Goal: Check status: Check status

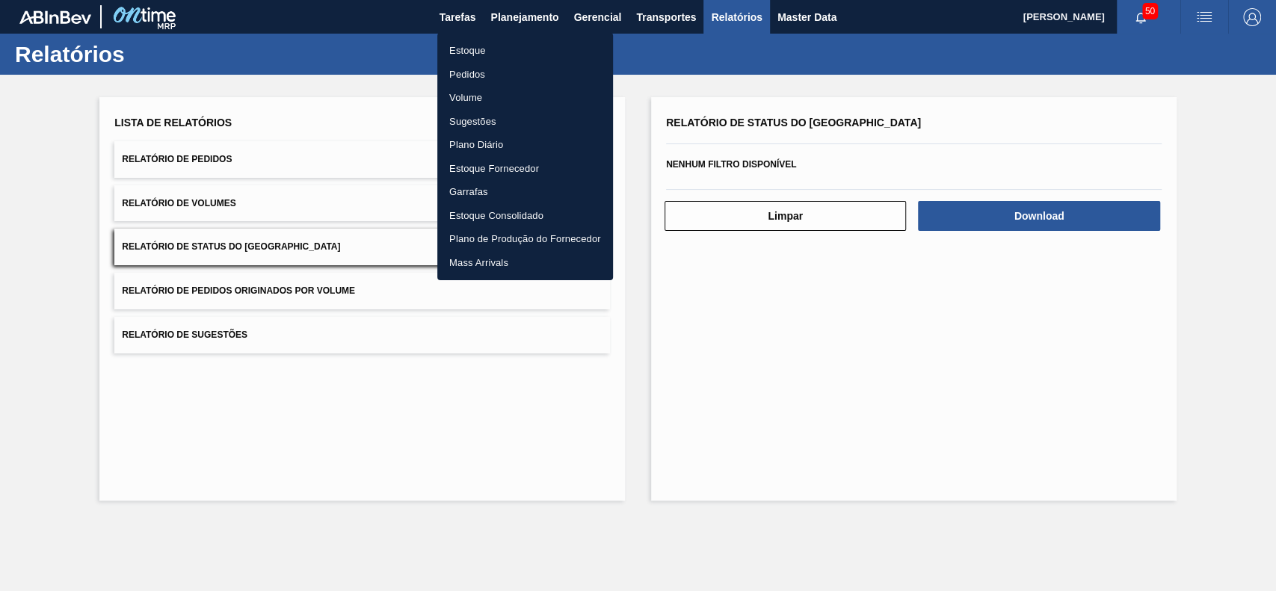
click at [499, 49] on li "Estoque" at bounding box center [525, 51] width 176 height 24
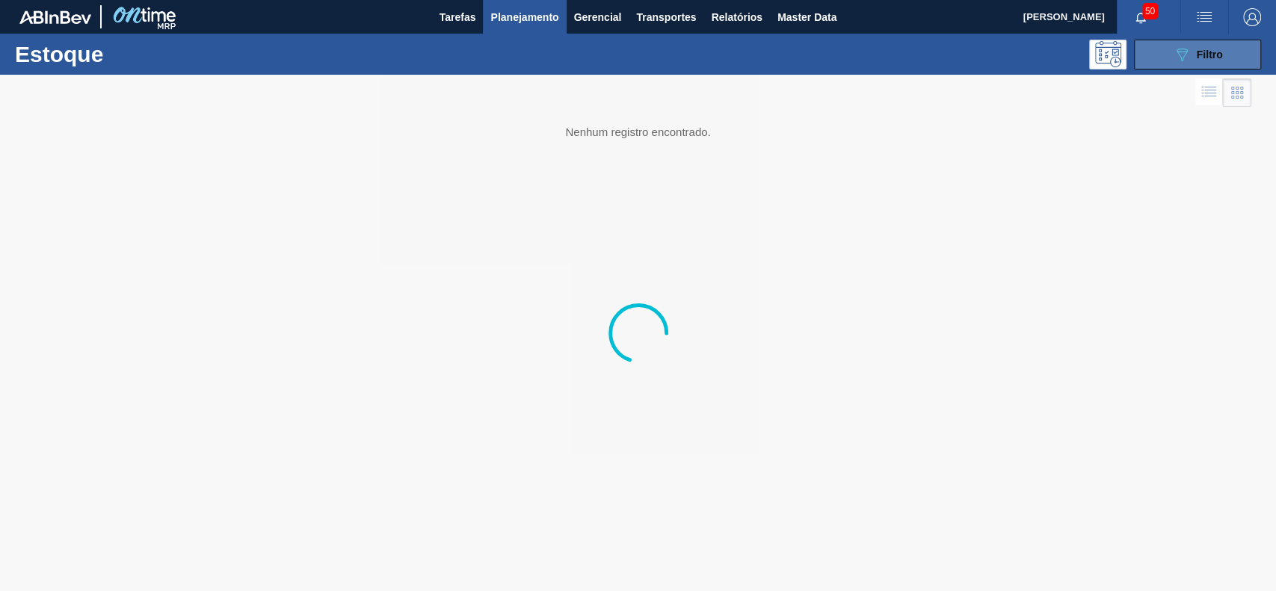
click at [1193, 43] on button "089F7B8B-B2A5-4AFE-B5C0-19BA573D28AC Filtro" at bounding box center [1197, 55] width 127 height 30
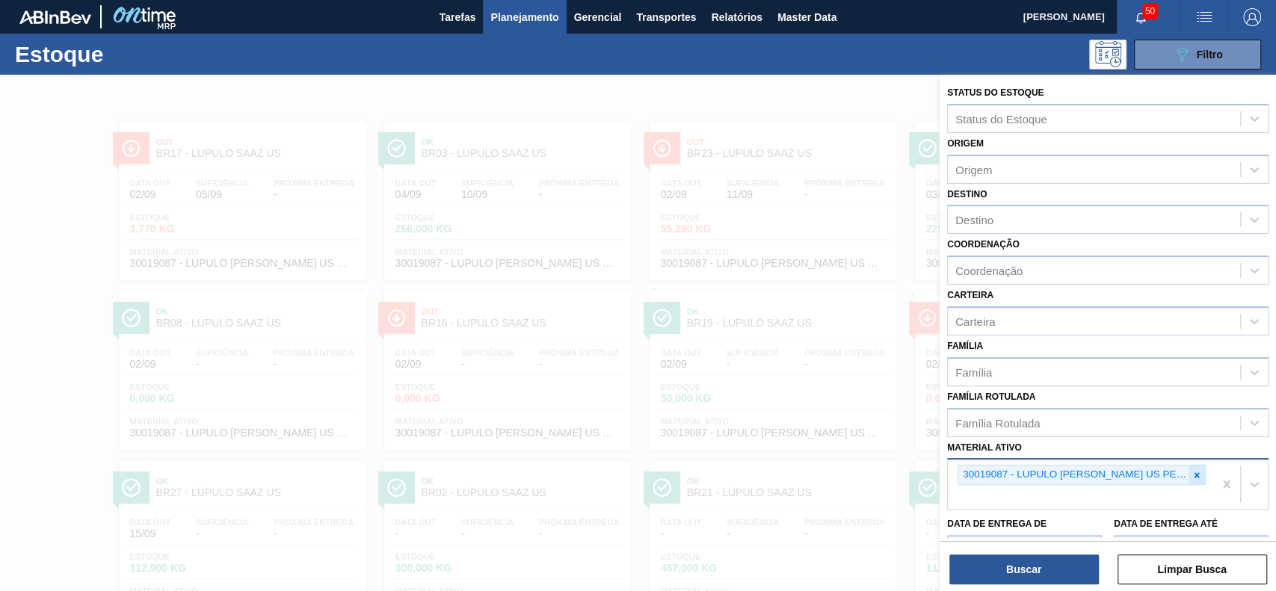
click at [1200, 466] on div at bounding box center [1196, 475] width 16 height 19
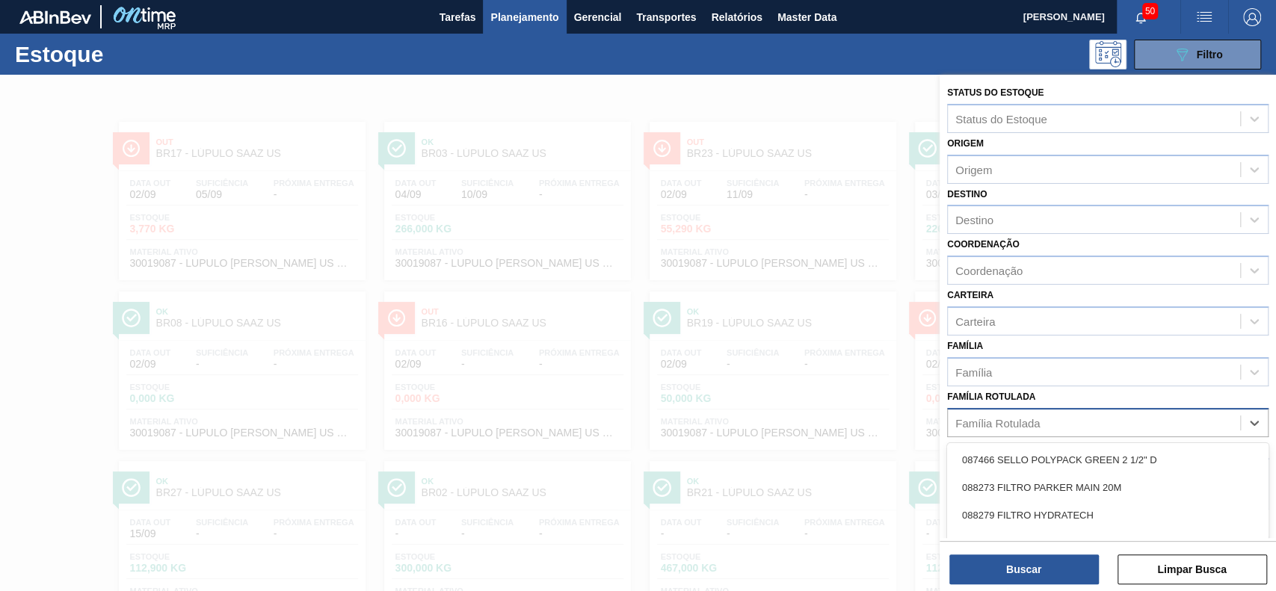
click at [1064, 416] on div "Família Rotulada" at bounding box center [1094, 423] width 292 height 22
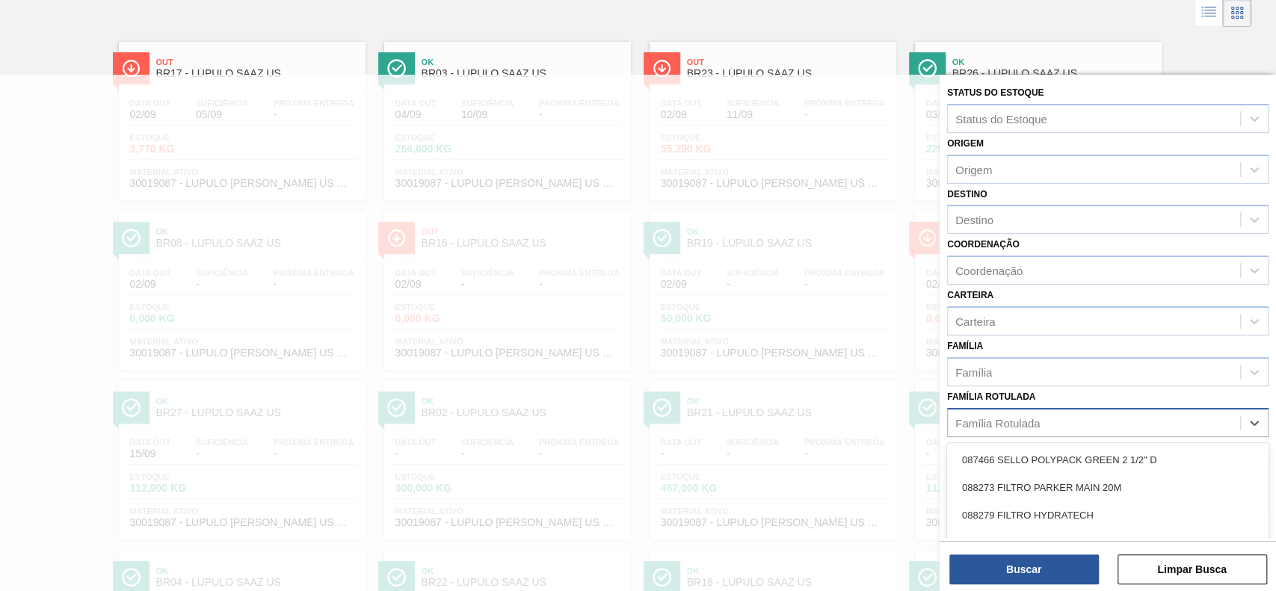
scroll to position [80, 0]
type Rotulada "carv"
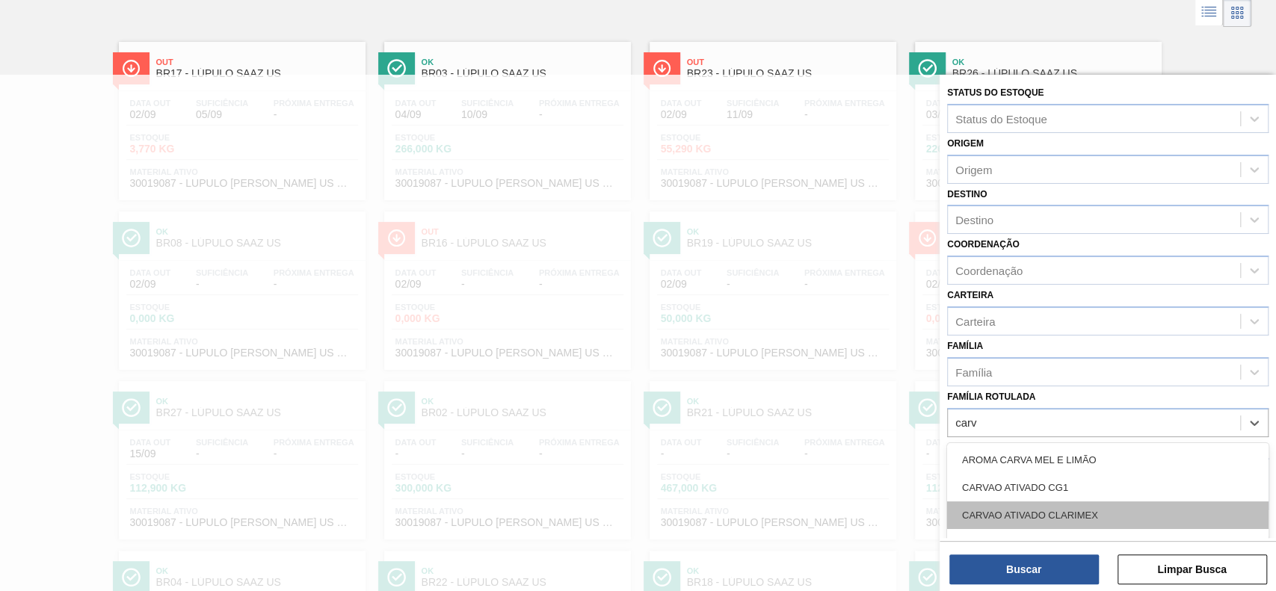
click at [1085, 519] on div "CARVAO ATIVADO CLARIMEX" at bounding box center [1107, 515] width 321 height 28
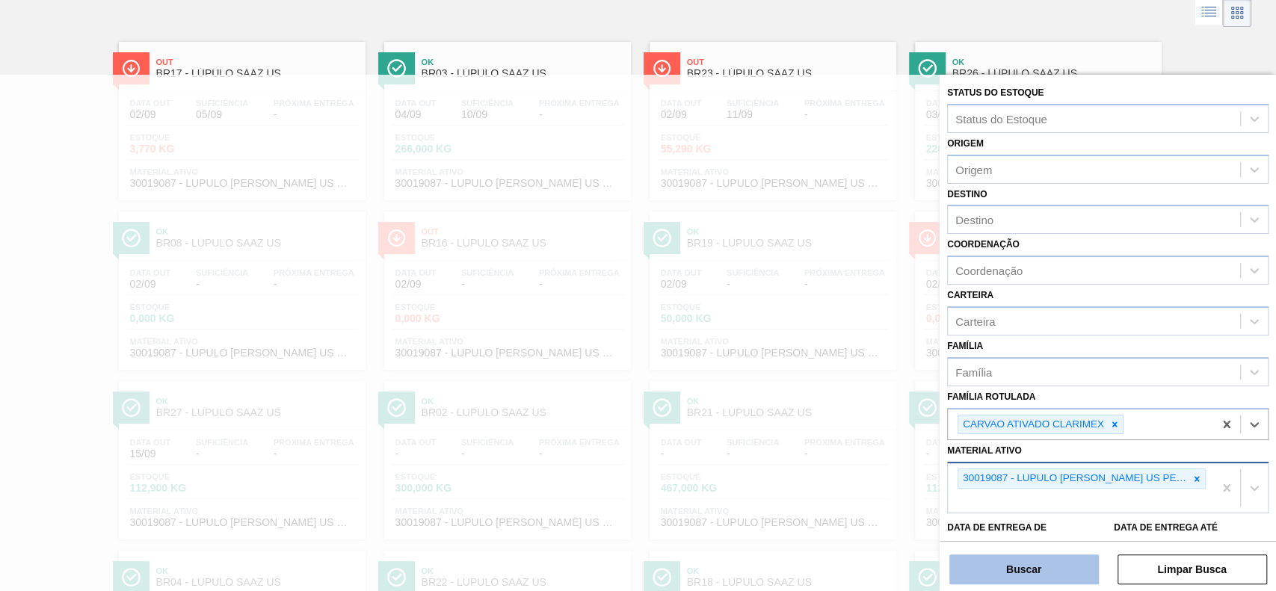
click at [1052, 572] on button "Buscar" at bounding box center [1023, 570] width 149 height 30
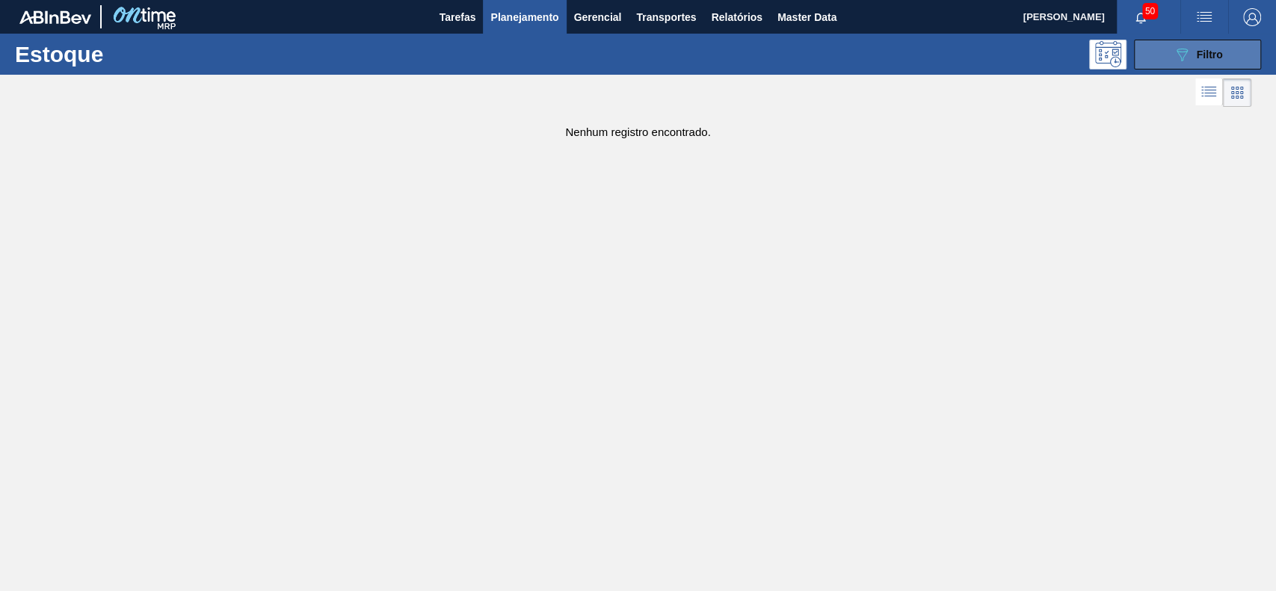
click at [1176, 46] on icon "089F7B8B-B2A5-4AFE-B5C0-19BA573D28AC" at bounding box center [1182, 55] width 18 height 18
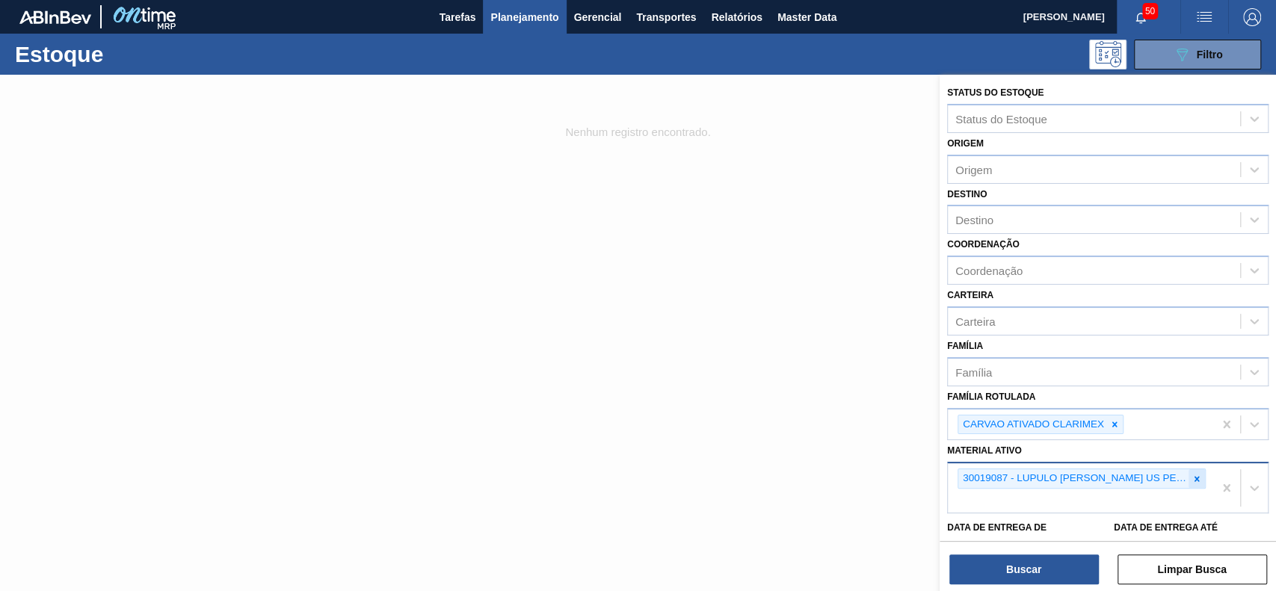
click at [1194, 475] on icon at bounding box center [1196, 479] width 10 height 10
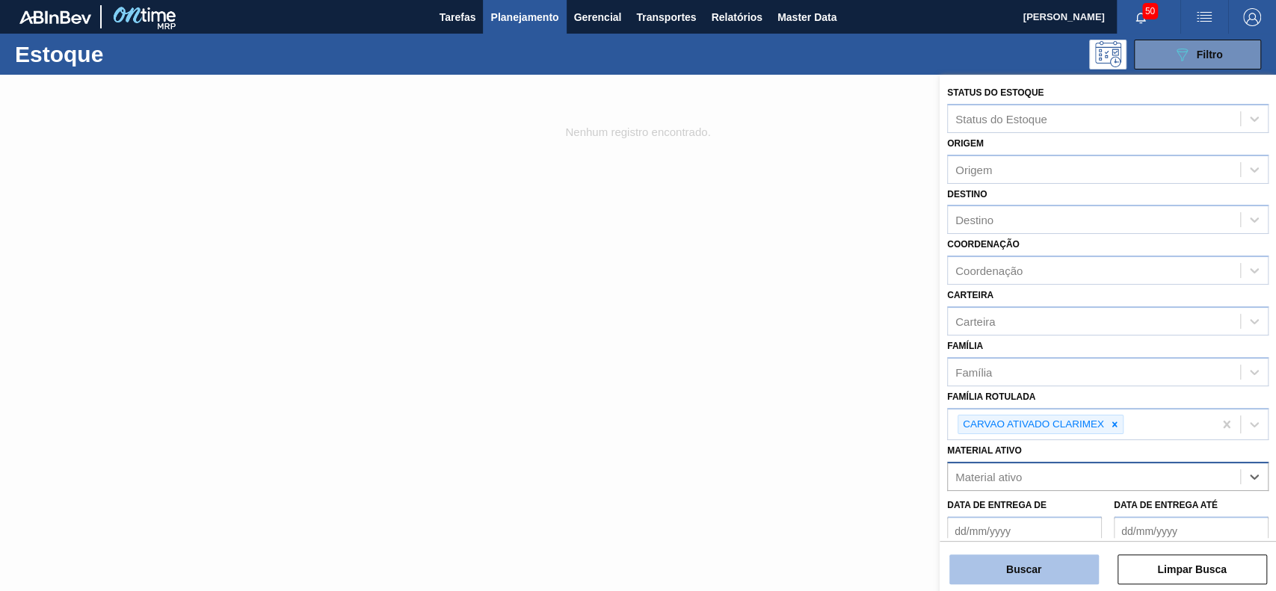
click at [1055, 558] on button "Buscar" at bounding box center [1023, 570] width 149 height 30
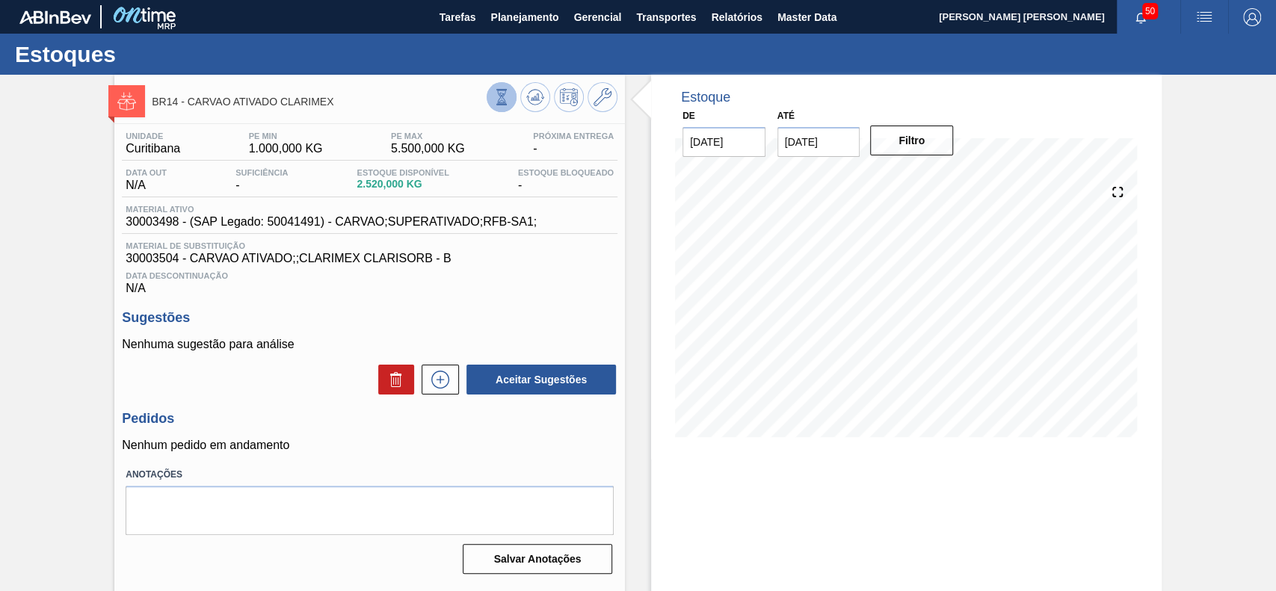
click at [511, 93] on button at bounding box center [502, 97] width 30 height 30
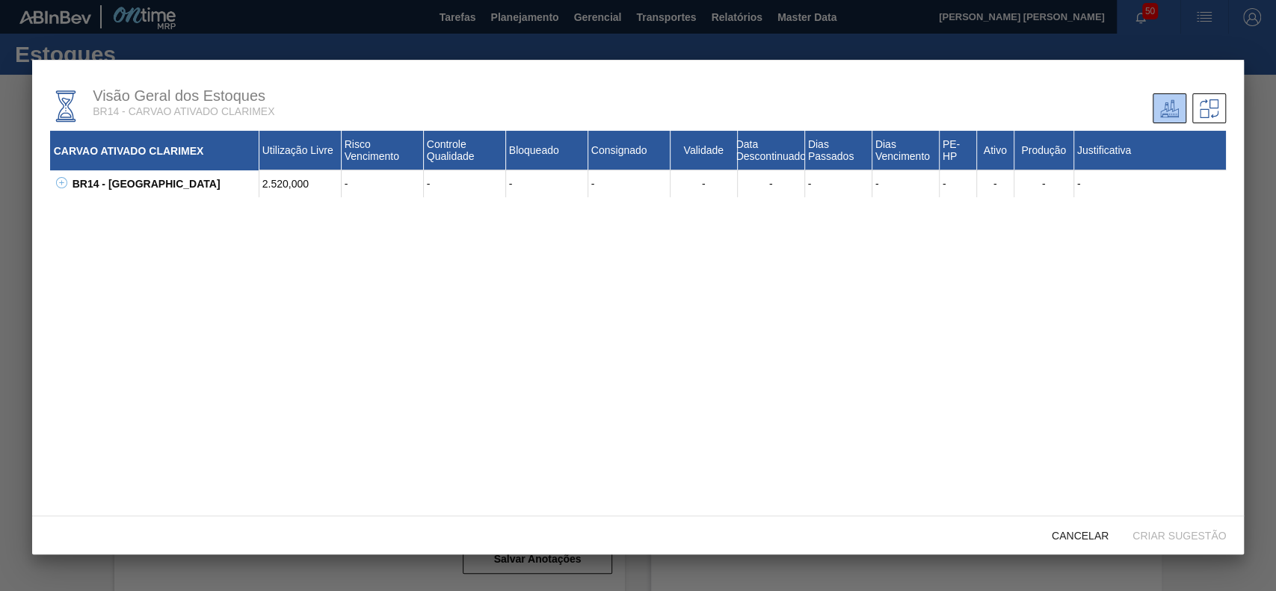
click at [60, 185] on icon at bounding box center [61, 182] width 11 height 11
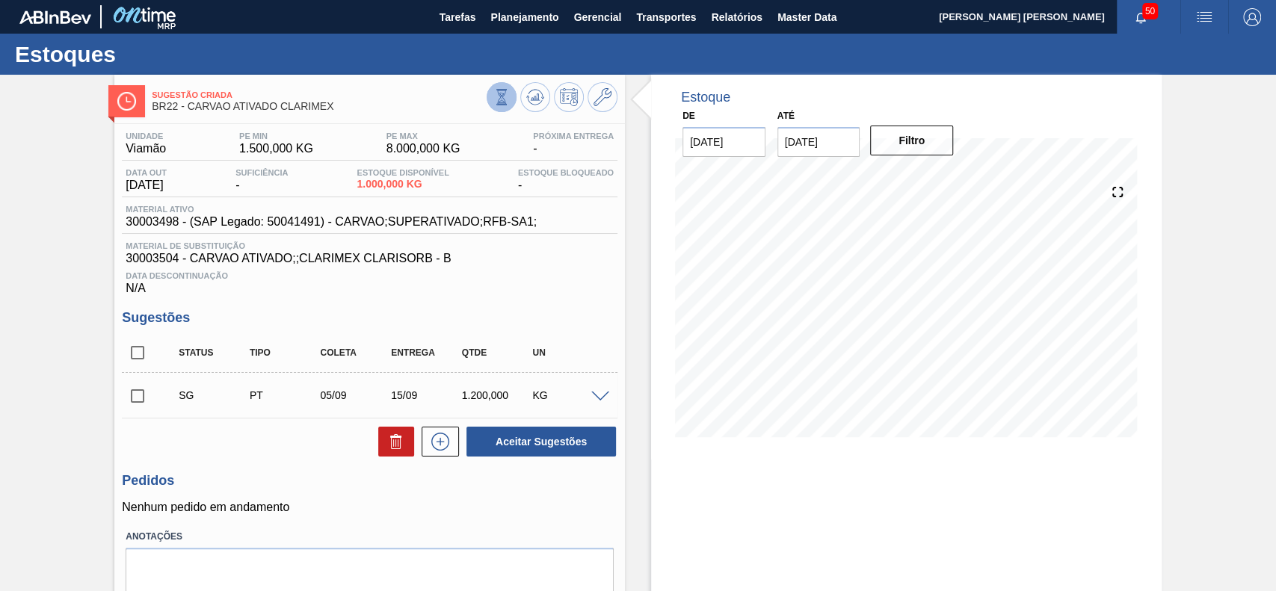
click at [498, 93] on icon at bounding box center [502, 97] width 8 height 14
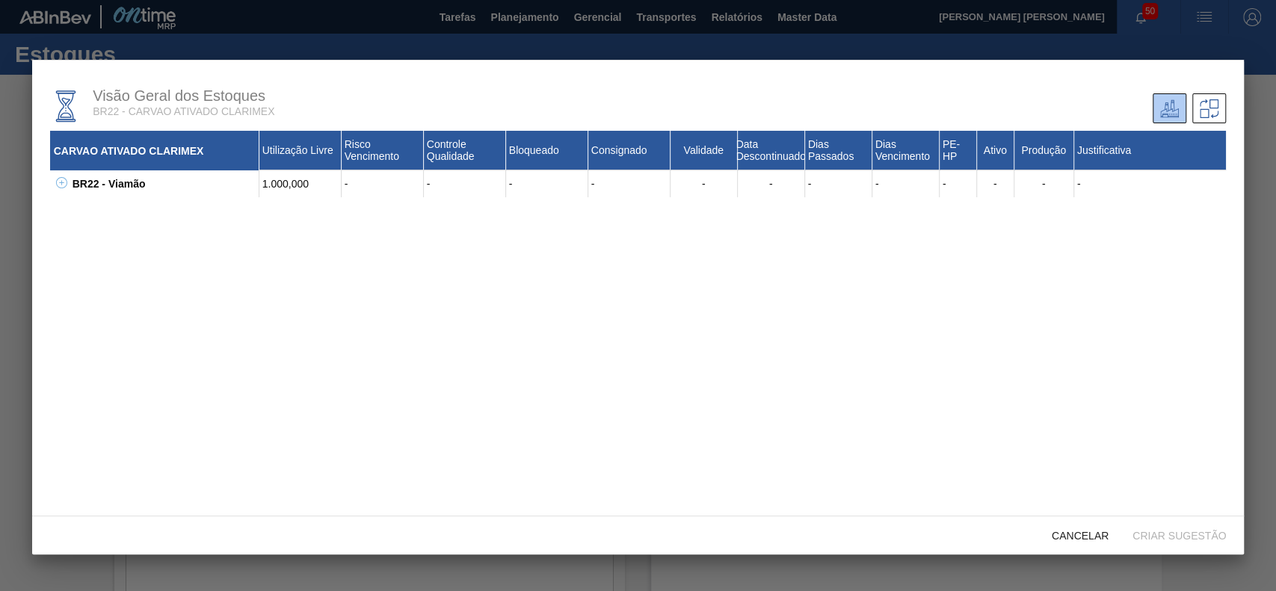
click at [65, 185] on icon at bounding box center [61, 182] width 11 height 11
